Goal: Navigation & Orientation: Find specific page/section

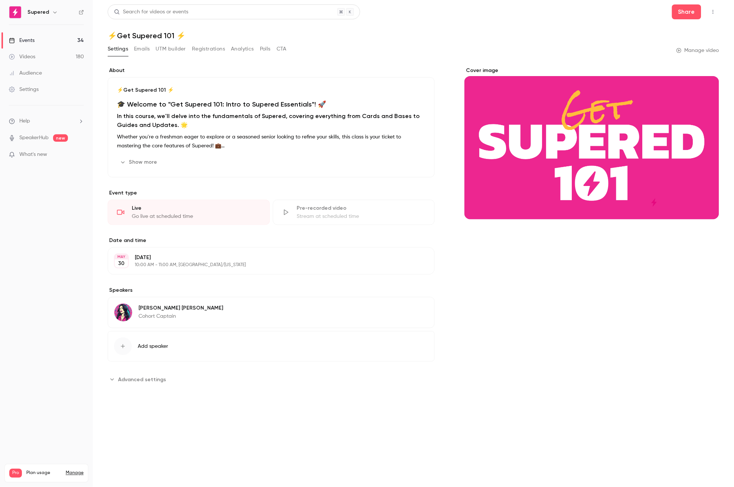
click at [43, 60] on link "Videos 180" at bounding box center [46, 57] width 93 height 16
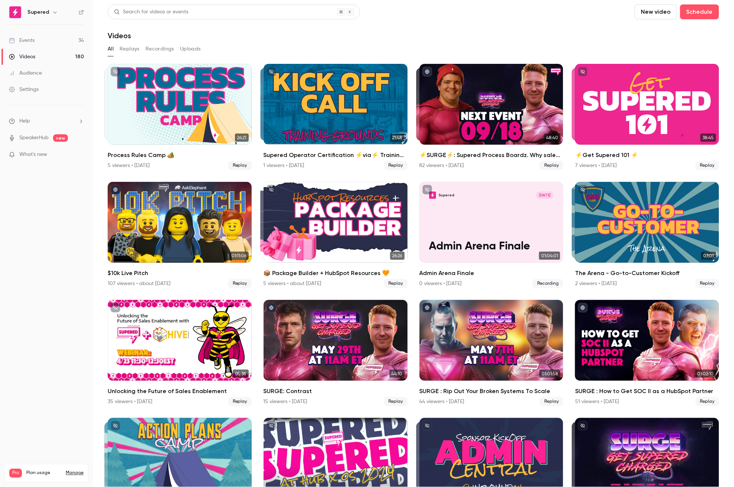
click at [43, 43] on link "Events 34" at bounding box center [46, 40] width 93 height 16
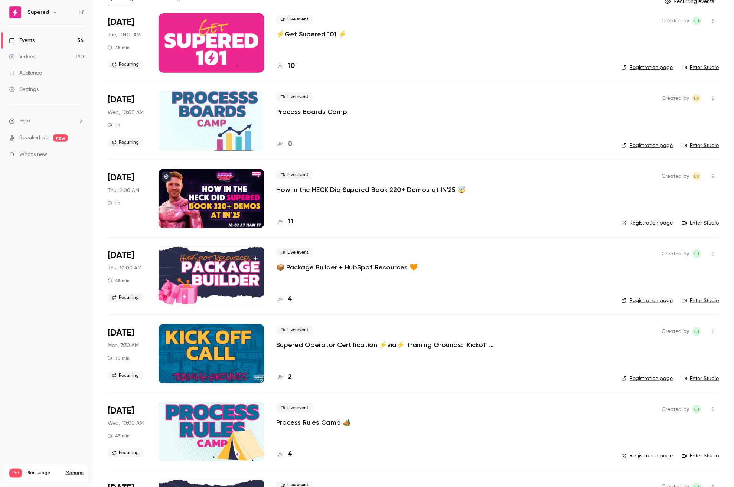
scroll to position [57, 0]
